Goal: Task Accomplishment & Management: Manage account settings

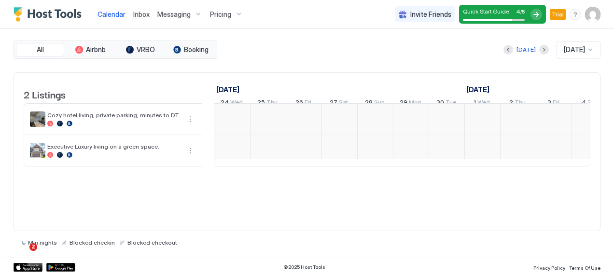
scroll to position [0, 537]
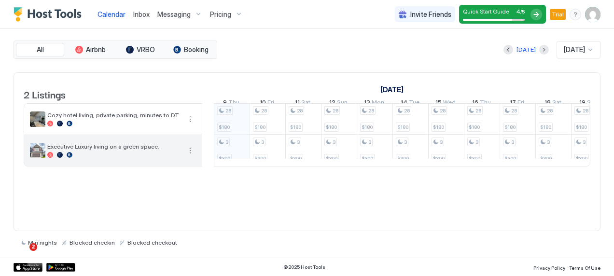
click at [102, 150] on span "Executive Luxury living on a green space." at bounding box center [113, 146] width 133 height 7
click at [109, 150] on span "Executive Luxury living on a green space." at bounding box center [113, 146] width 133 height 7
click at [192, 157] on button "More options" at bounding box center [191, 151] width 12 height 12
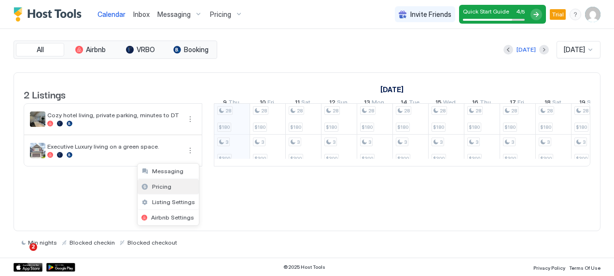
click at [166, 185] on span "Pricing" at bounding box center [161, 186] width 19 height 7
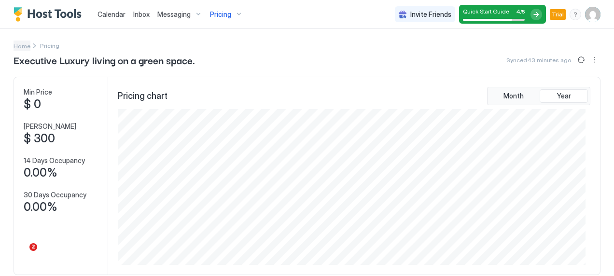
click at [25, 43] on span "Home" at bounding box center [22, 46] width 17 height 7
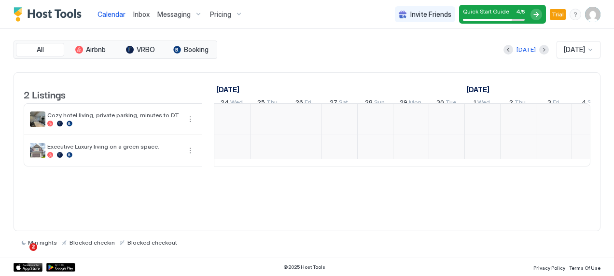
scroll to position [0, 537]
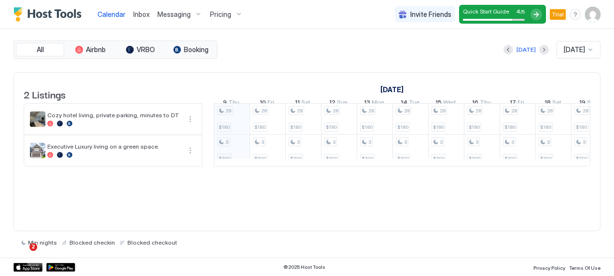
click at [237, 13] on div "Pricing" at bounding box center [226, 14] width 41 height 16
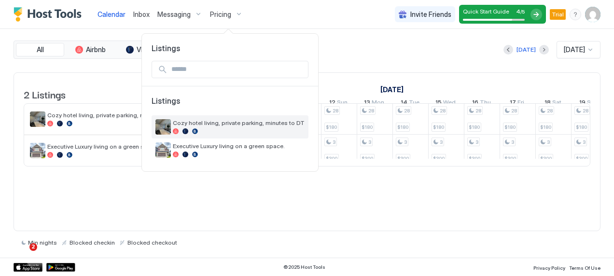
click at [198, 124] on span "Cozy hotel living, private parking, minutes to DT" at bounding box center [239, 122] width 132 height 7
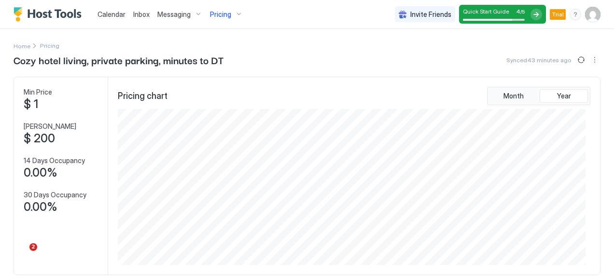
click at [49, 14] on img "Host Tools Logo" at bounding box center [50, 14] width 72 height 14
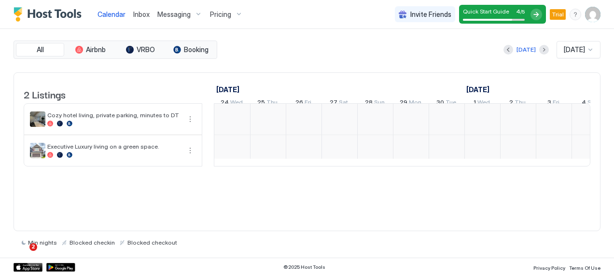
scroll to position [0, 537]
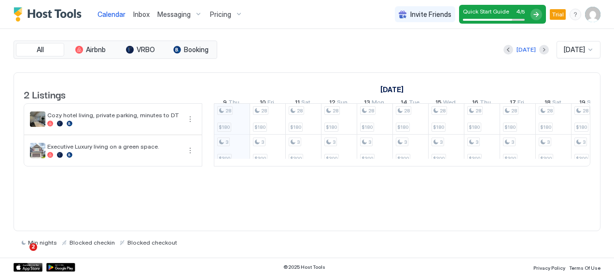
click at [478, 11] on span "Quick Start Guide" at bounding box center [486, 11] width 46 height 7
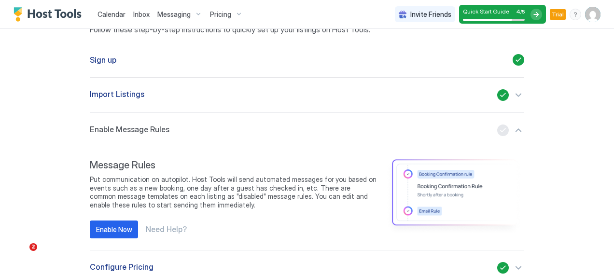
scroll to position [49, 0]
click at [114, 229] on div "Enable Now" at bounding box center [114, 230] width 36 height 10
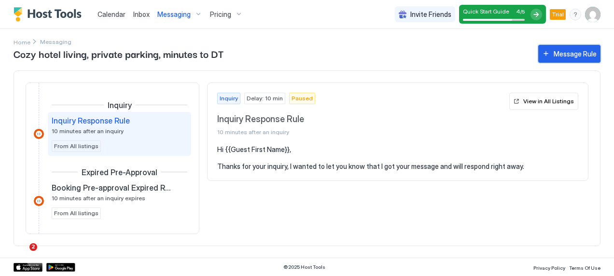
click at [555, 53] on div "Message Rule" at bounding box center [575, 54] width 43 height 10
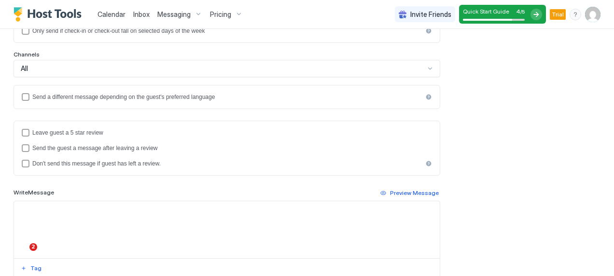
scroll to position [200, 0]
click at [60, 96] on div "Send a different message depending on the guest's preferred language" at bounding box center [227, 96] width 390 height 7
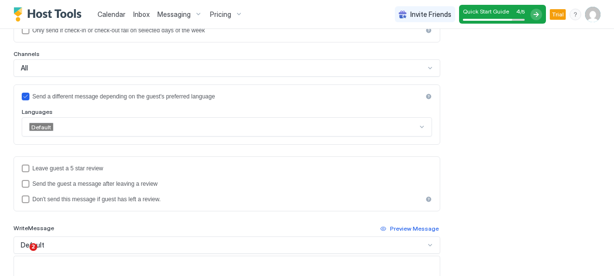
scroll to position [214, 0]
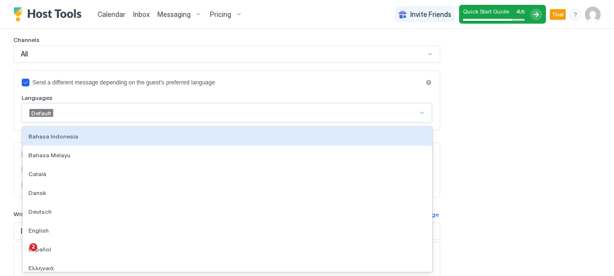
click at [164, 126] on div "Send a different message depending on the guest's preferred language Languages …" at bounding box center [227, 101] width 427 height 60
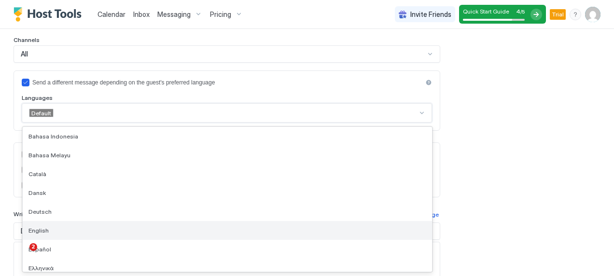
click at [129, 229] on div "English" at bounding box center [228, 230] width 398 height 7
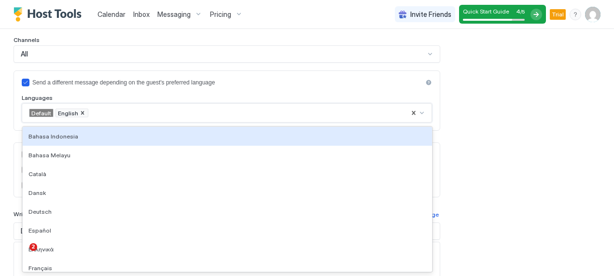
click at [306, 111] on div at bounding box center [249, 113] width 321 height 9
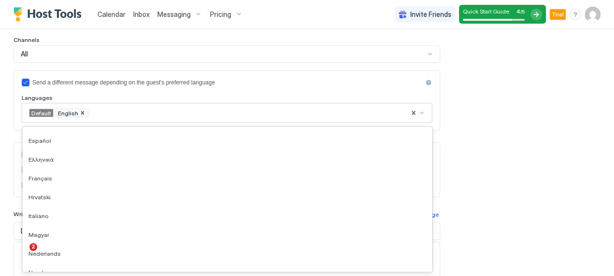
scroll to position [94, 0]
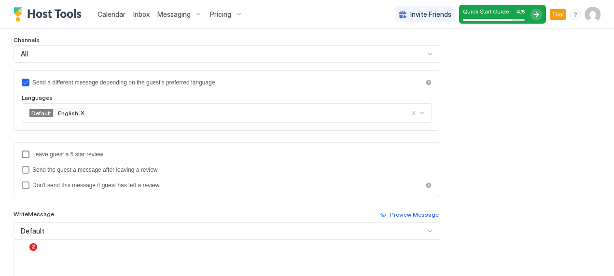
click at [94, 156] on div "Leave guest a 5 star review" at bounding box center [232, 154] width 400 height 7
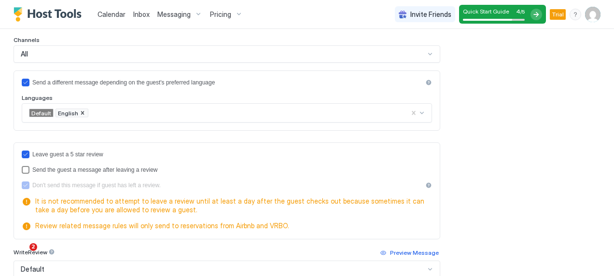
click at [94, 169] on div "Send the guest a message after leaving a review" at bounding box center [232, 170] width 400 height 7
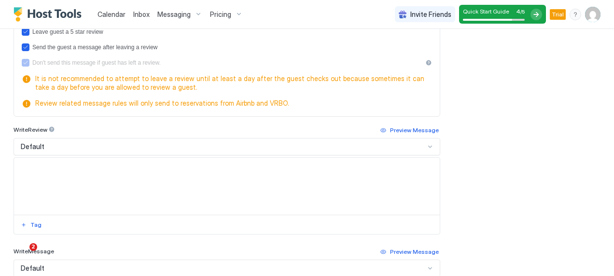
scroll to position [336, 0]
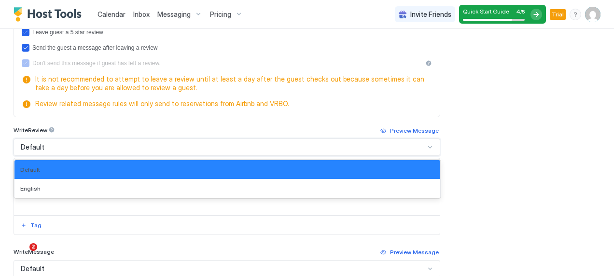
click at [185, 143] on div "Default" at bounding box center [223, 147] width 404 height 9
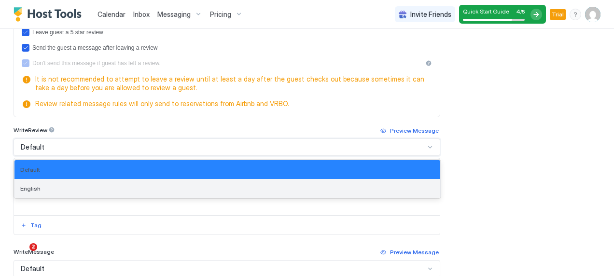
click at [174, 184] on div "English" at bounding box center [227, 188] width 426 height 19
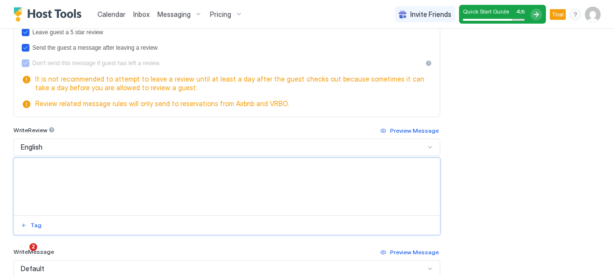
click at [142, 175] on textarea "Input Field" at bounding box center [227, 186] width 426 height 57
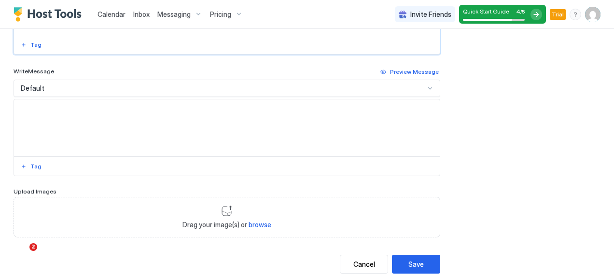
scroll to position [543, 0]
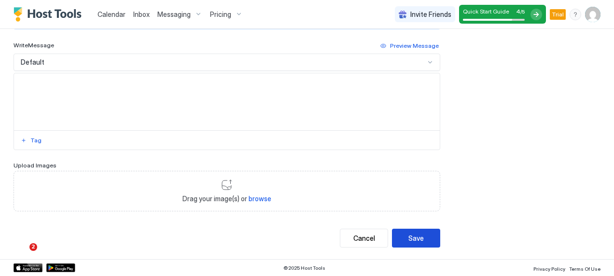
click at [409, 234] on div "Save" at bounding box center [416, 238] width 15 height 10
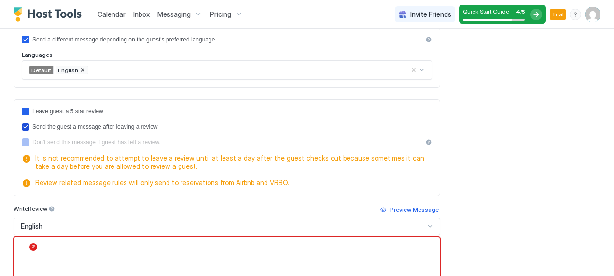
scroll to position [269, 0]
click at [28, 127] on icon "sendMessageAfterLeavingReview" at bounding box center [26, 128] width 6 height 6
click at [24, 111] on icon "reviewEnabled" at bounding box center [26, 112] width 6 height 6
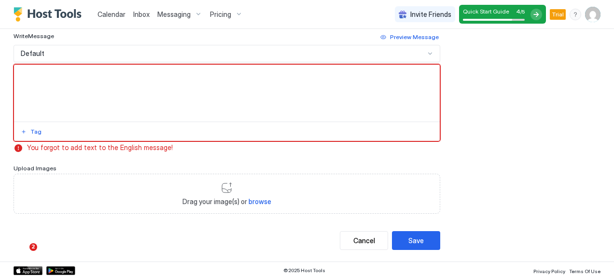
scroll to position [407, 0]
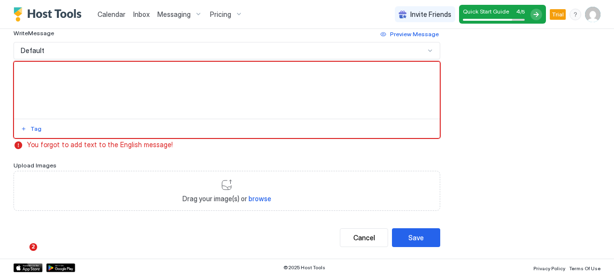
click at [200, 49] on div "Default" at bounding box center [223, 50] width 404 height 9
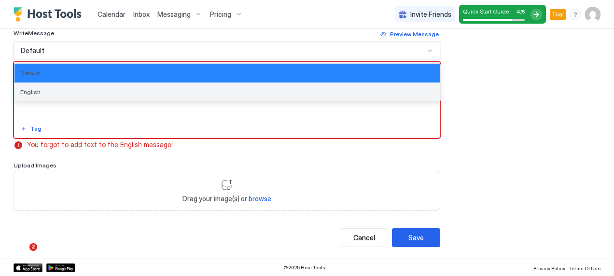
click at [176, 94] on div "English" at bounding box center [227, 91] width 414 height 7
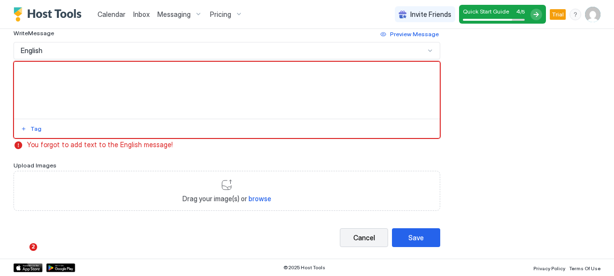
click at [359, 243] on div "Cancel" at bounding box center [365, 238] width 22 height 10
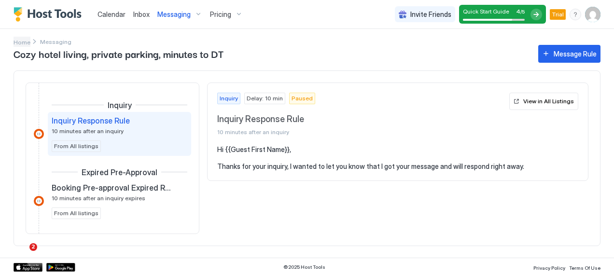
click at [24, 42] on span "Home" at bounding box center [22, 42] width 17 height 7
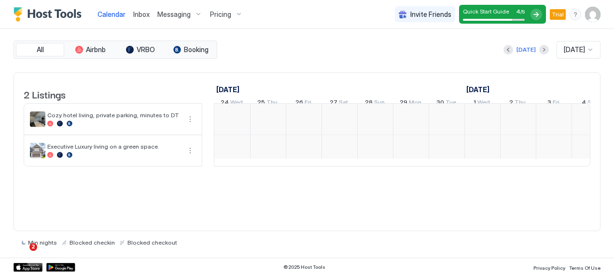
scroll to position [0, 537]
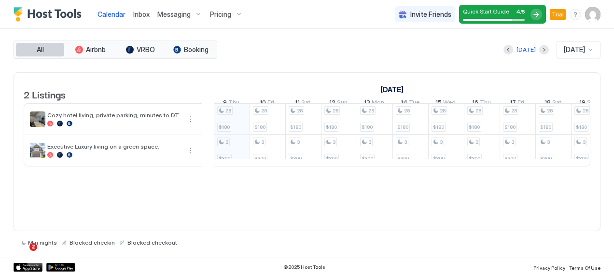
click at [44, 51] on button "All" at bounding box center [40, 50] width 48 height 14
click at [197, 14] on div "Messaging" at bounding box center [180, 14] width 53 height 16
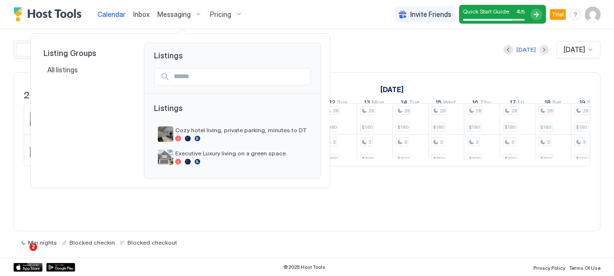
click at [112, 16] on div at bounding box center [307, 138] width 614 height 276
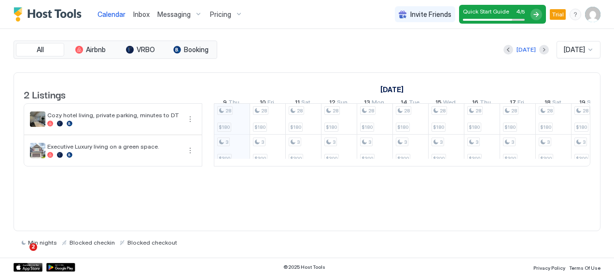
click at [57, 13] on img "Host Tools Logo" at bounding box center [50, 14] width 72 height 14
click at [593, 17] on img "User profile" at bounding box center [592, 14] width 15 height 15
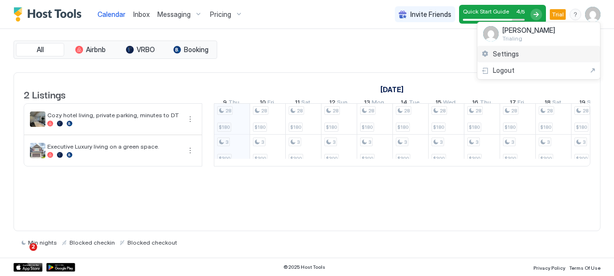
click at [496, 55] on span "Settings" at bounding box center [506, 54] width 26 height 9
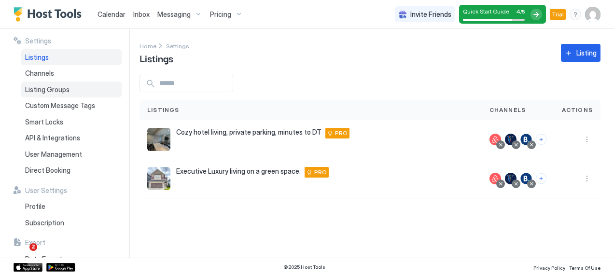
click at [50, 85] on div "Listing Groups" at bounding box center [71, 90] width 100 height 16
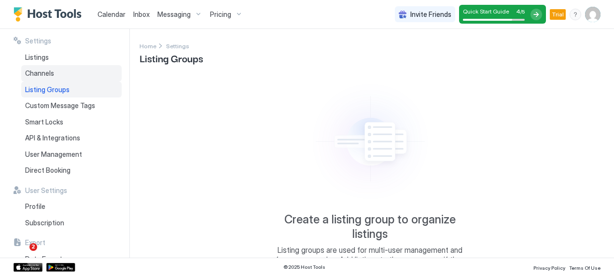
click at [46, 70] on span "Channels" at bounding box center [39, 73] width 29 height 9
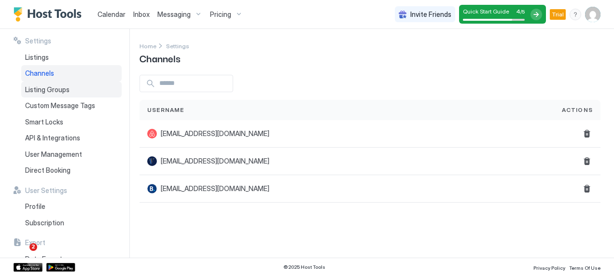
click at [78, 89] on div "Listing Groups" at bounding box center [71, 90] width 100 height 16
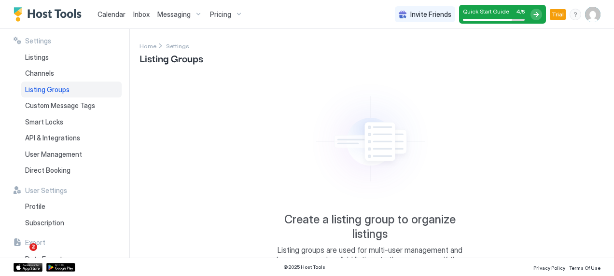
scroll to position [67, 0]
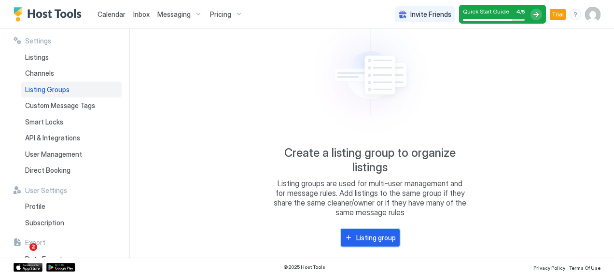
click at [368, 244] on button "Listing group" at bounding box center [370, 238] width 59 height 18
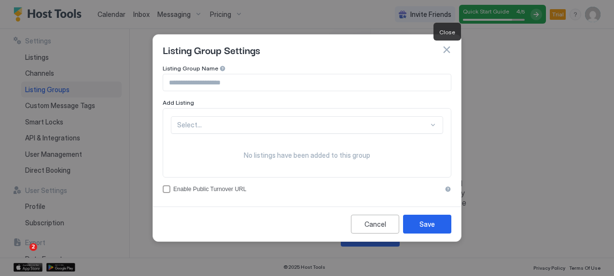
click at [445, 51] on button "button" at bounding box center [447, 50] width 10 height 10
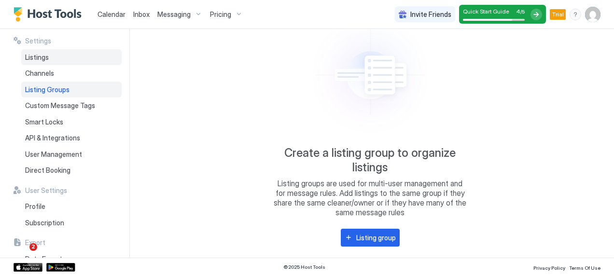
click at [63, 56] on div "Listings" at bounding box center [71, 57] width 100 height 16
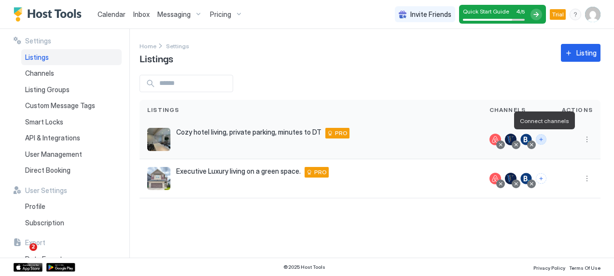
click at [543, 142] on button "Connect channels" at bounding box center [541, 139] width 11 height 11
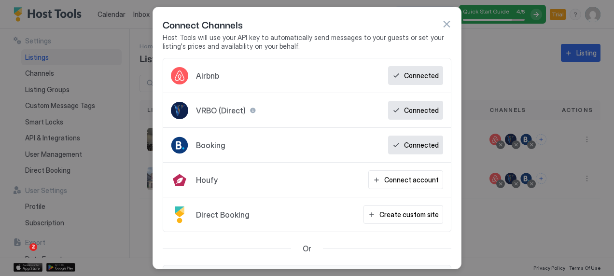
scroll to position [45, 0]
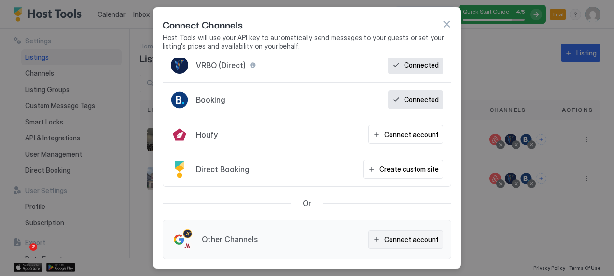
click at [385, 241] on div "Connect account" at bounding box center [412, 240] width 55 height 10
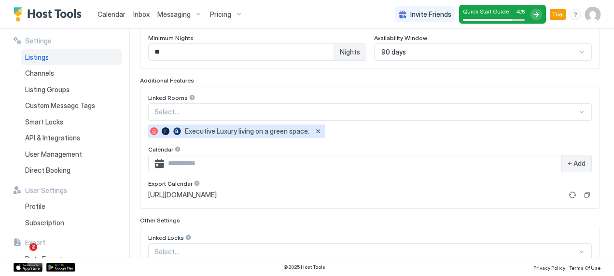
scroll to position [340, 0]
